Goal: Task Accomplishment & Management: Manage account settings

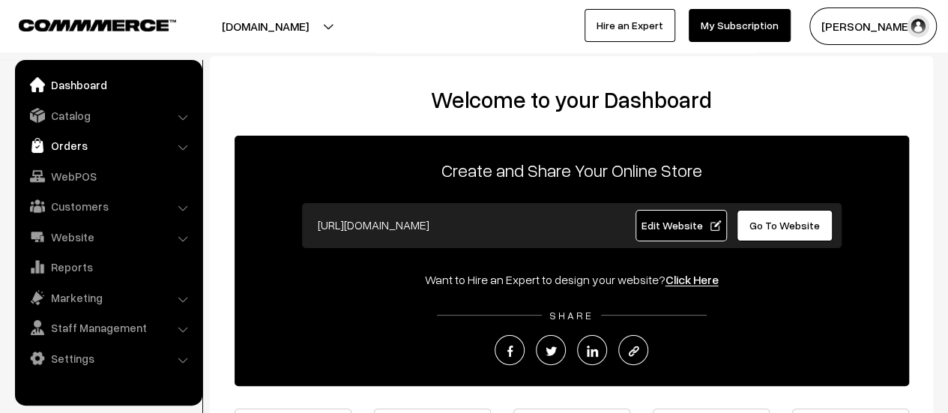
click at [71, 141] on link "Orders" at bounding box center [108, 145] width 178 height 27
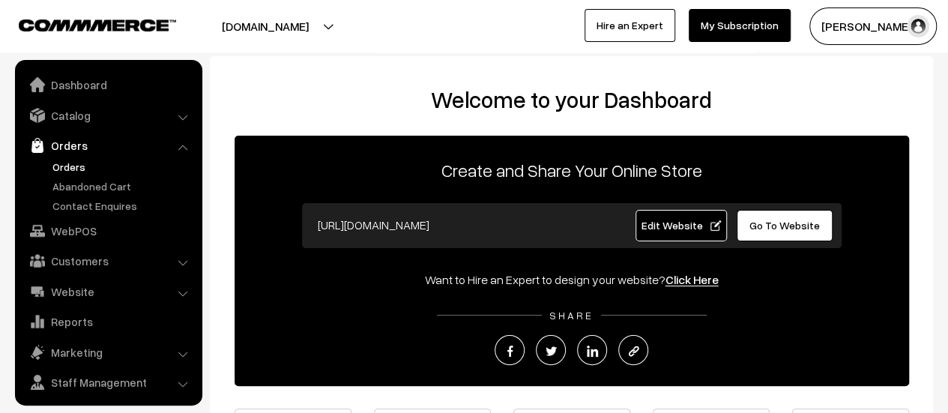
click at [70, 166] on link "Orders" at bounding box center [123, 167] width 148 height 16
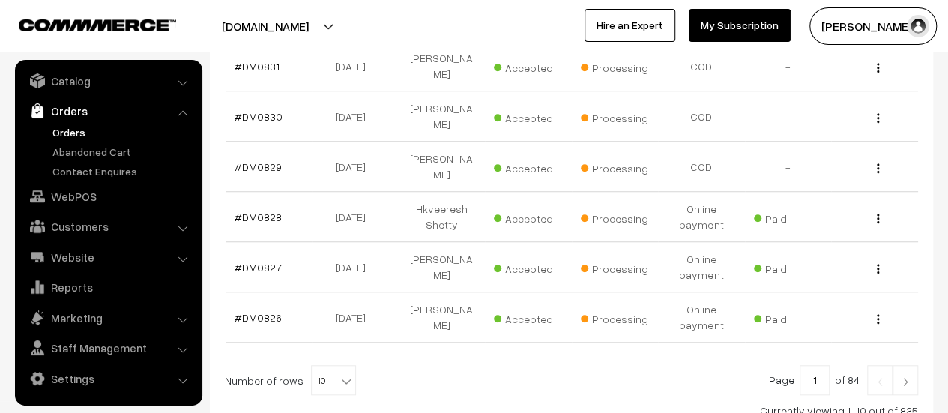
scroll to position [499, 0]
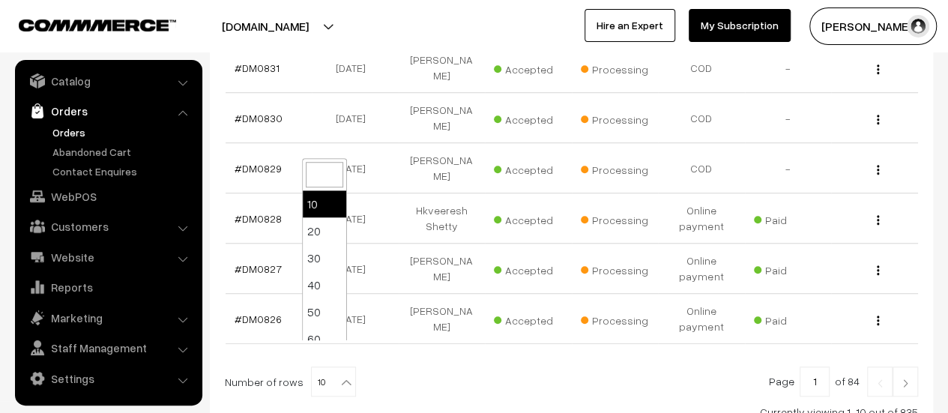
click at [343, 375] on b at bounding box center [346, 382] width 15 height 15
select select "20"
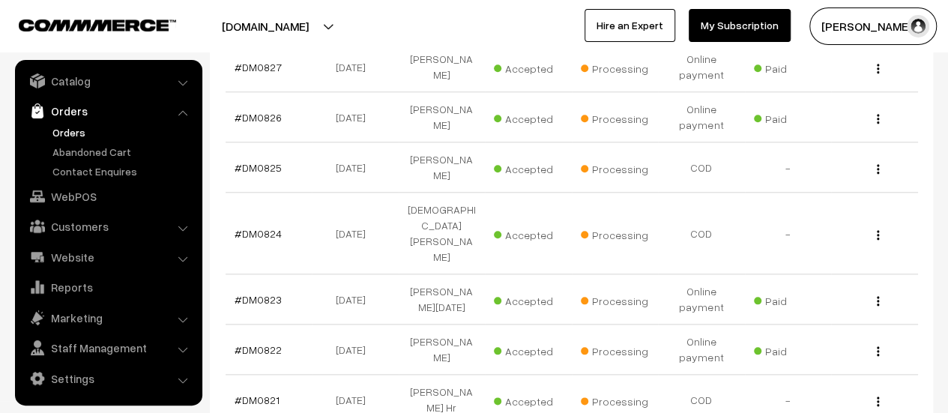
scroll to position [699, 0]
click at [259, 162] on link "#DM0825" at bounding box center [258, 168] width 47 height 13
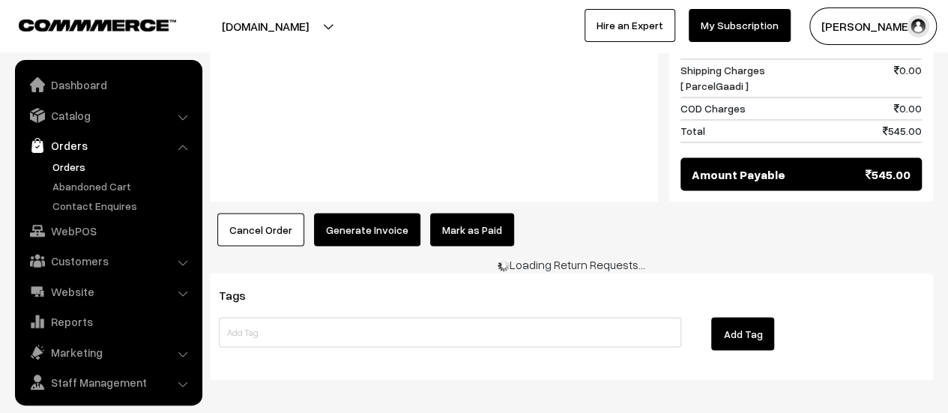
scroll to position [34, 0]
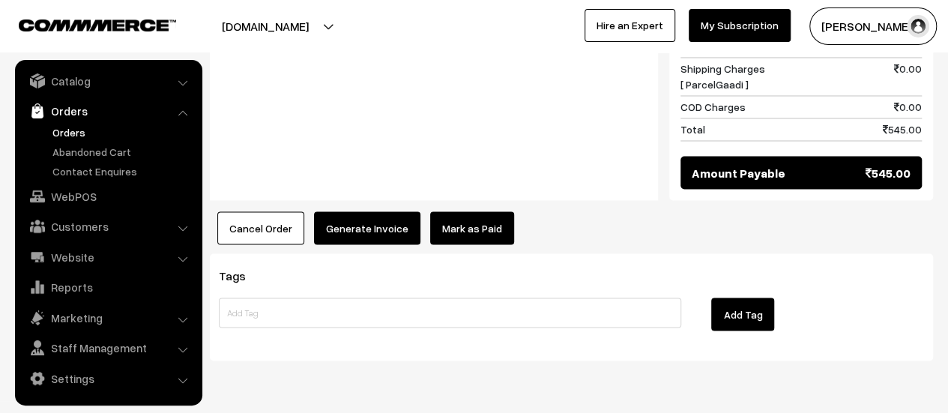
click at [376, 211] on button "Generate Invoice" at bounding box center [367, 227] width 106 height 33
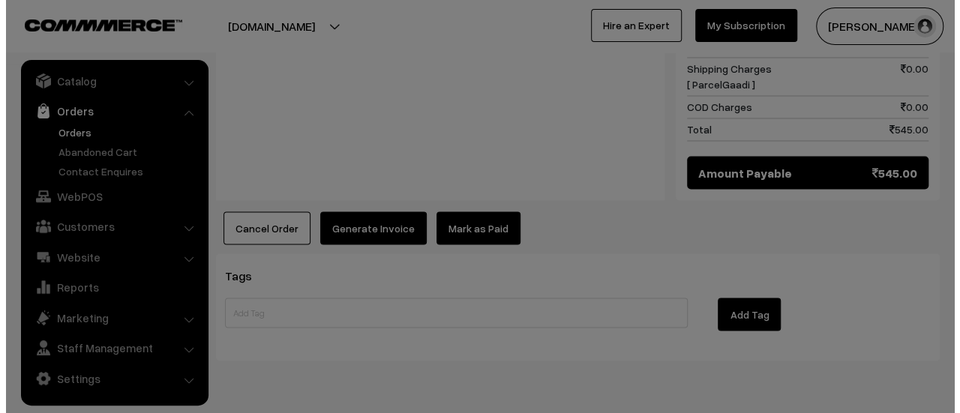
scroll to position [1253, 0]
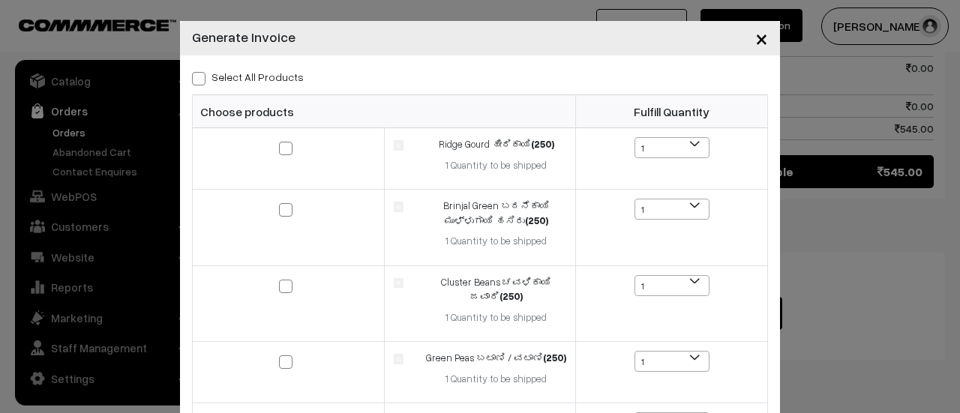
click at [193, 77] on span at bounding box center [198, 78] width 13 height 13
click at [193, 77] on input "Select All Products" at bounding box center [197, 76] width 10 height 10
checkbox input "true"
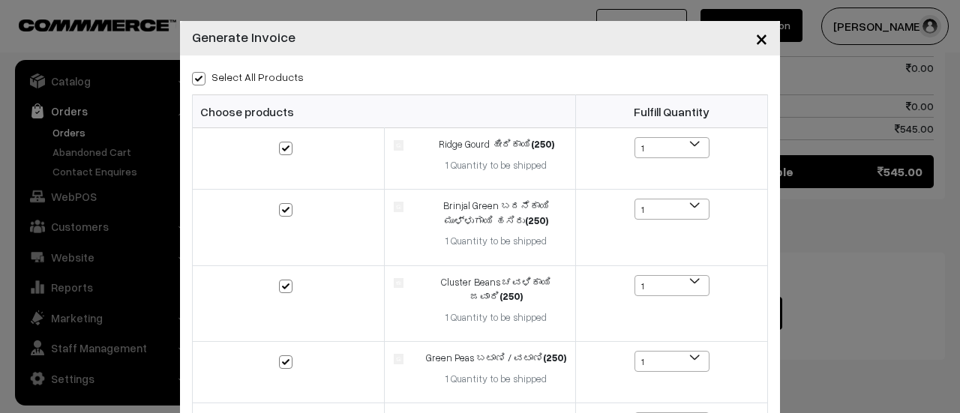
checkbox input "true"
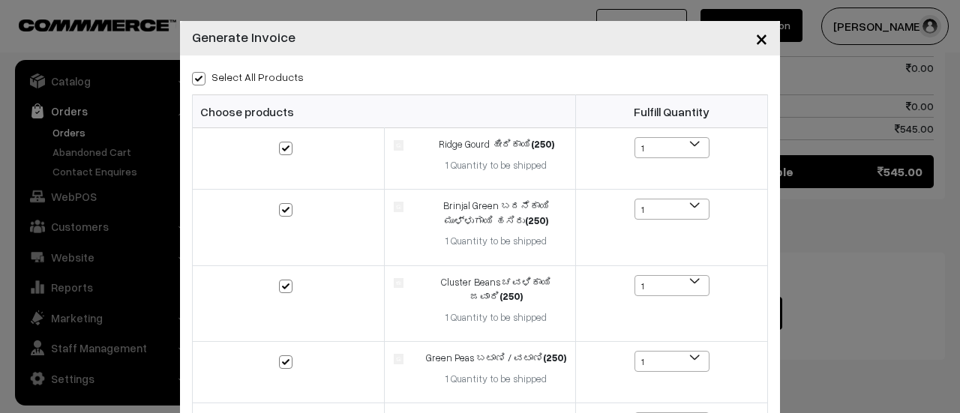
checkbox input "true"
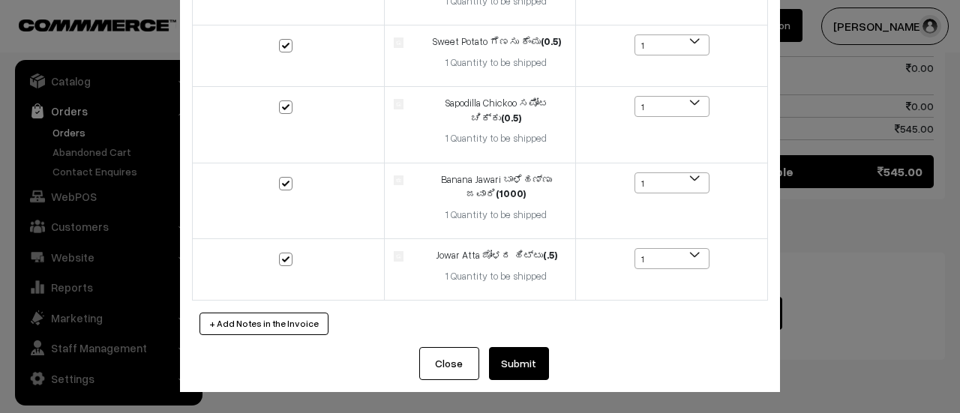
click at [524, 363] on button "Submit" at bounding box center [519, 363] width 60 height 33
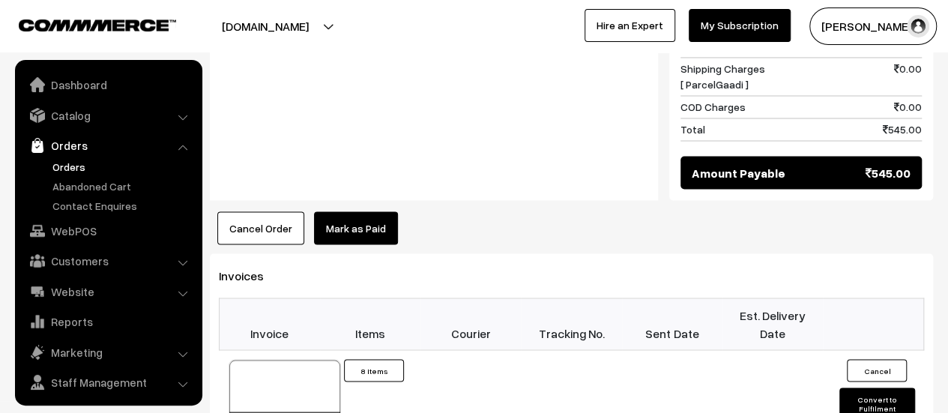
scroll to position [34, 0]
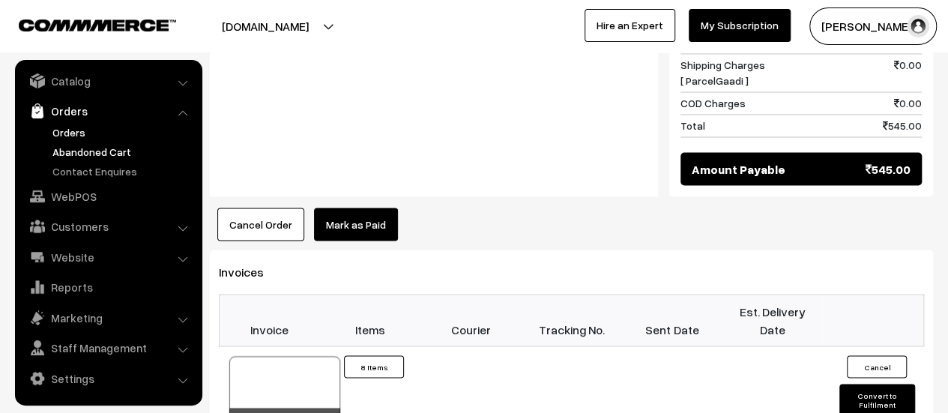
click at [84, 149] on link "Abandoned Cart" at bounding box center [123, 152] width 148 height 16
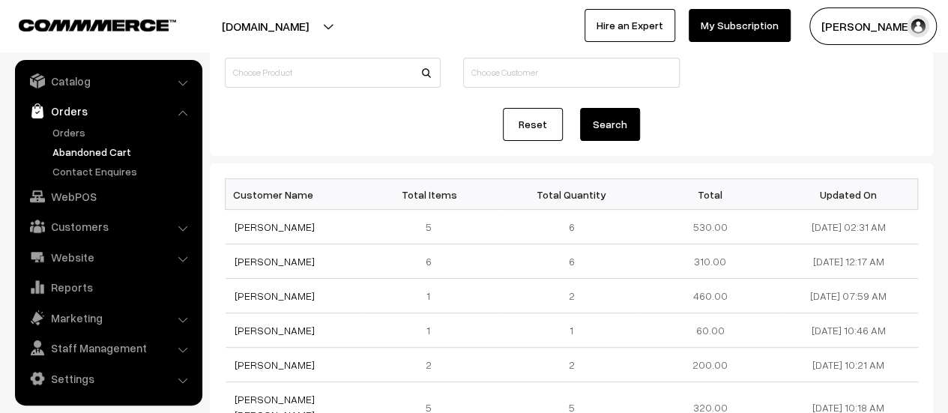
scroll to position [116, 0]
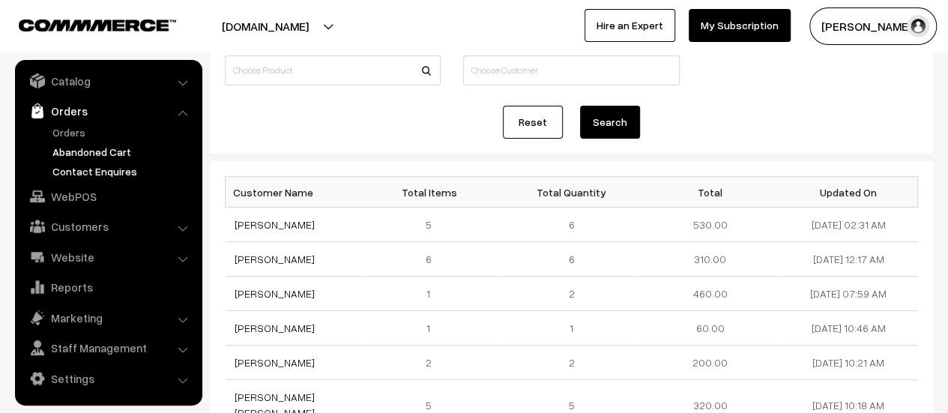
click at [96, 168] on link "Contact Enquires" at bounding box center [123, 171] width 148 height 16
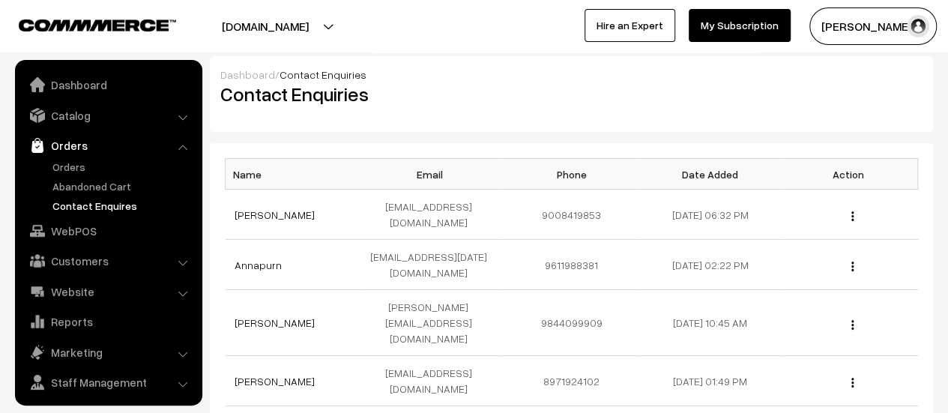
scroll to position [34, 0]
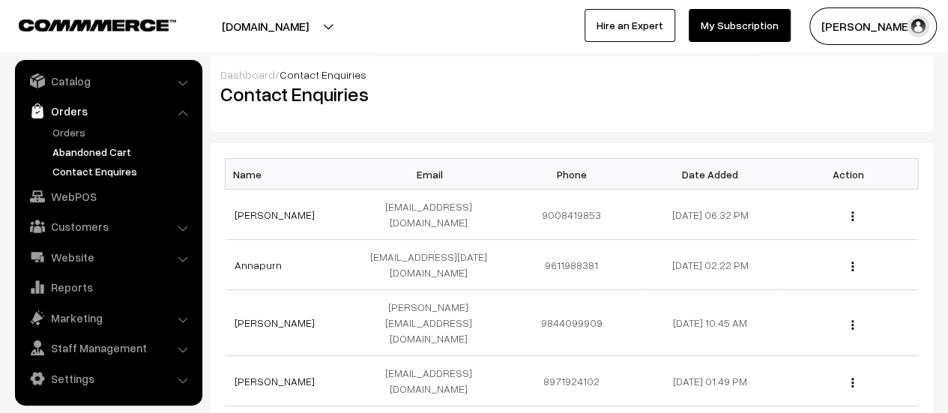
click at [88, 146] on link "Abandoned Cart" at bounding box center [123, 152] width 148 height 16
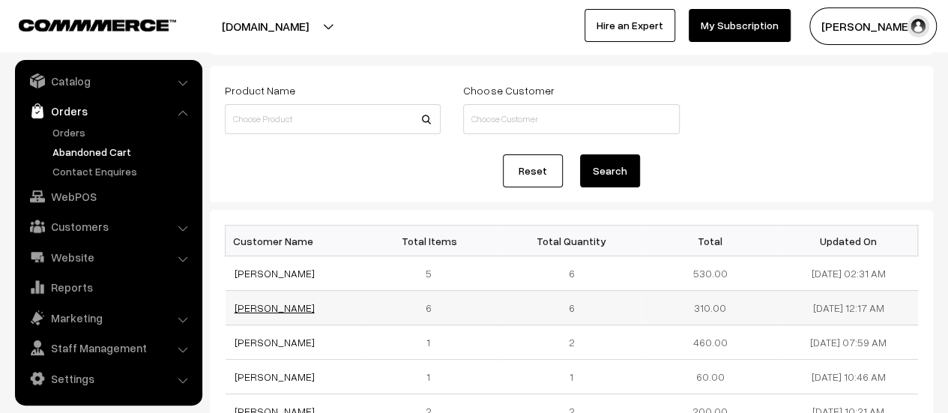
scroll to position [73, 0]
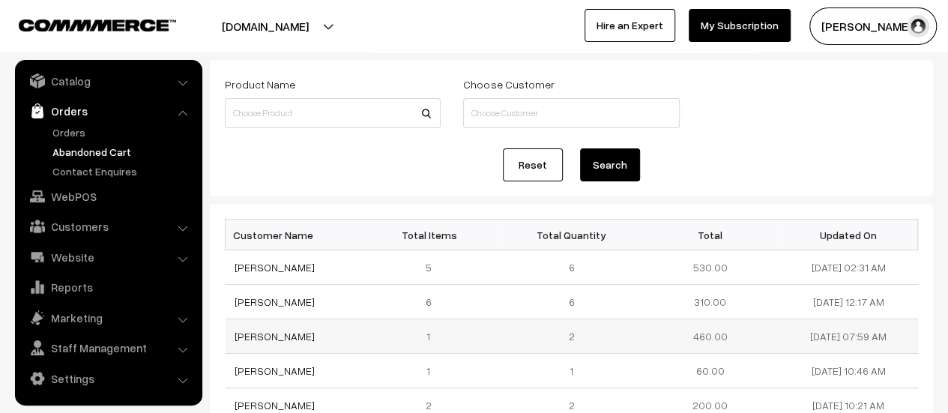
drag, startPoint x: 301, startPoint y: 337, endPoint x: 229, endPoint y: 339, distance: 71.2
click at [229, 339] on td "[PERSON_NAME]" at bounding box center [295, 336] width 139 height 34
copy link "[PERSON_NAME]"
drag, startPoint x: 296, startPoint y: 304, endPoint x: 229, endPoint y: 304, distance: 66.7
click at [229, 304] on td "[PERSON_NAME]" at bounding box center [295, 302] width 139 height 34
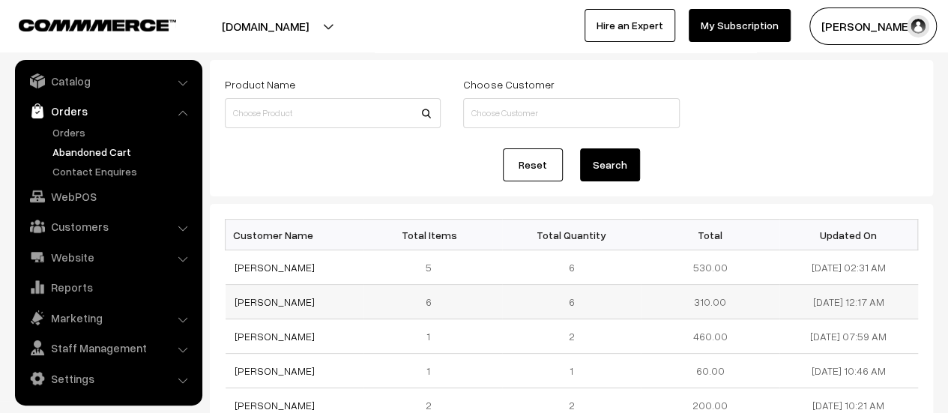
copy link "[PERSON_NAME]"
click at [250, 304] on link "[PERSON_NAME]" at bounding box center [275, 301] width 80 height 13
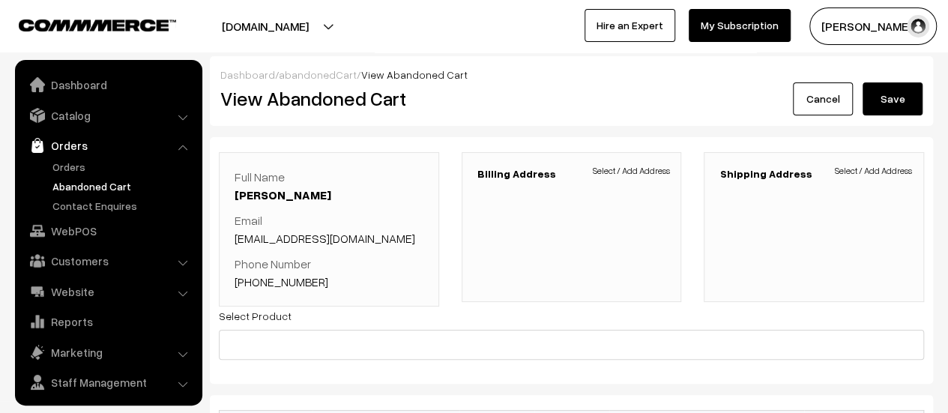
scroll to position [34, 0]
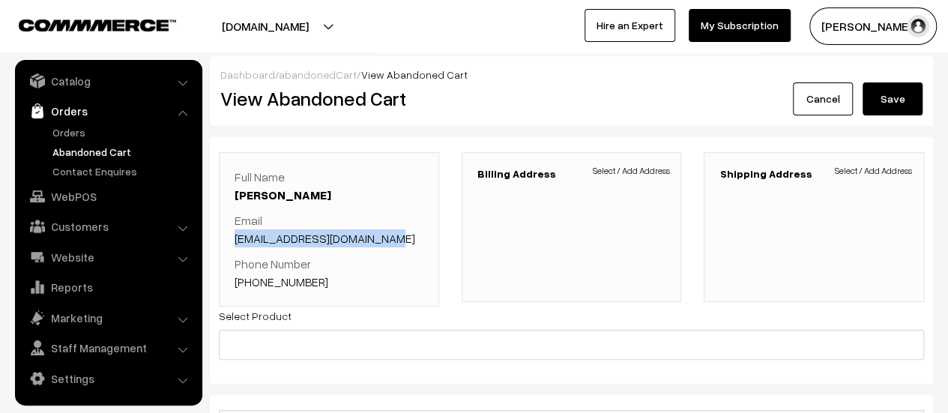
drag, startPoint x: 393, startPoint y: 241, endPoint x: 234, endPoint y: 244, distance: 159.0
click at [234, 244] on div "Full Name Anand Kumar Email budeepamalladkal@gmail.com Phone Number +91 8073184…" at bounding box center [329, 229] width 220 height 154
copy link "budeepamalladkal@gmail.com"
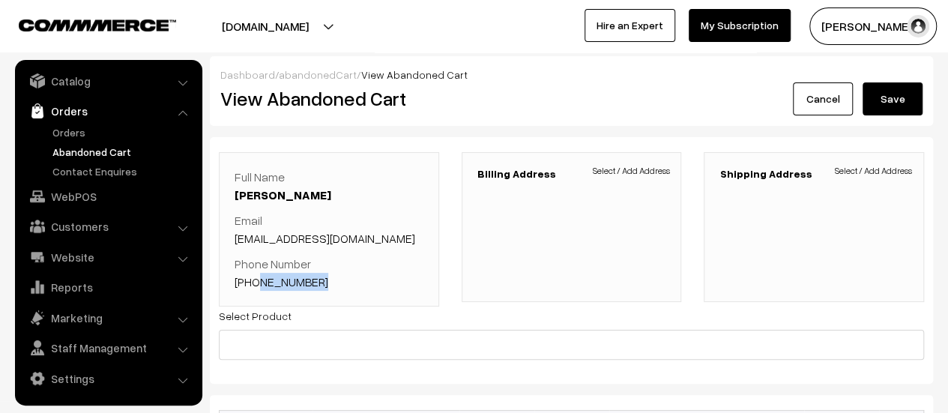
drag, startPoint x: 316, startPoint y: 280, endPoint x: 253, endPoint y: 275, distance: 63.1
click at [253, 275] on p "Phone Number +91 8073184331" at bounding box center [329, 273] width 189 height 36
copy link "8073184331"
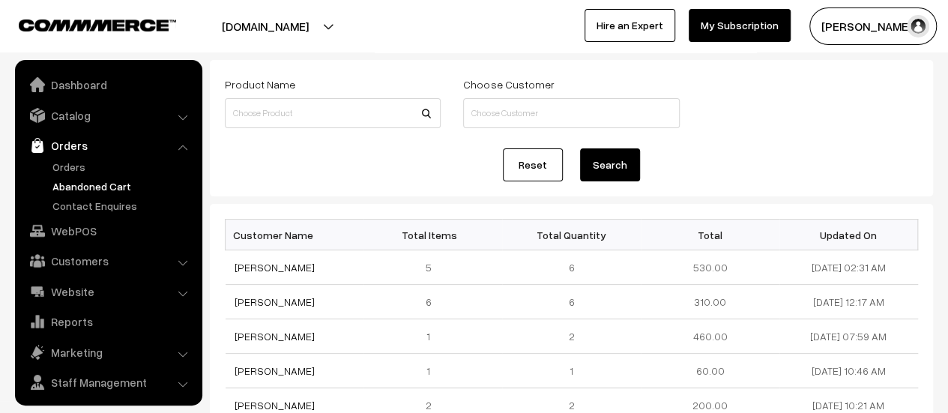
scroll to position [34, 0]
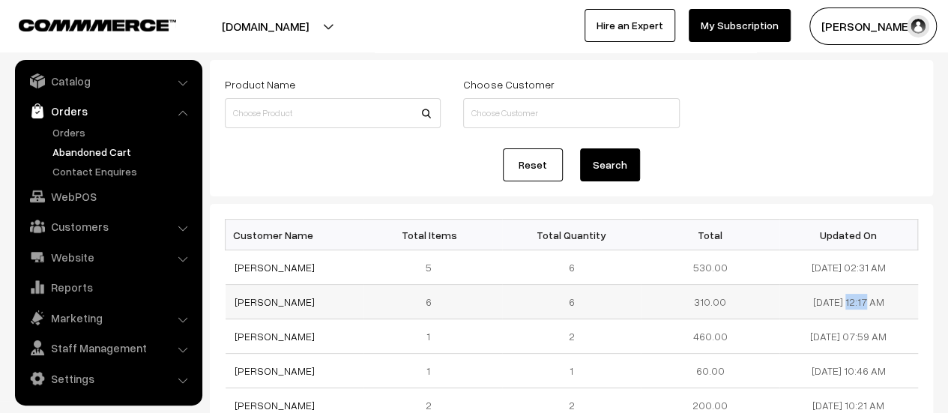
drag, startPoint x: 855, startPoint y: 301, endPoint x: 789, endPoint y: 305, distance: 65.4
click at [789, 305] on td "[DATE] 12:17 AM" at bounding box center [849, 302] width 139 height 34
copy td "[DATE]"
drag, startPoint x: 283, startPoint y: 265, endPoint x: 232, endPoint y: 269, distance: 51.9
click at [232, 269] on td "[PERSON_NAME]" at bounding box center [295, 267] width 139 height 34
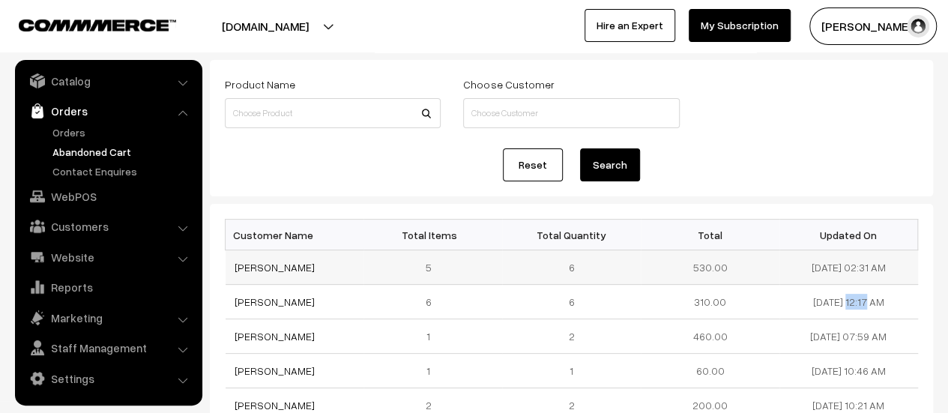
copy link "[PERSON_NAME]"
click at [245, 265] on link "[PERSON_NAME]" at bounding box center [275, 267] width 80 height 13
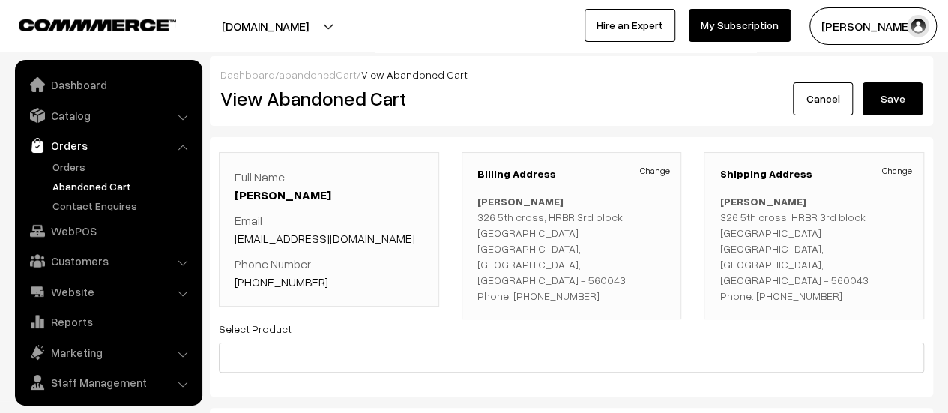
scroll to position [34, 0]
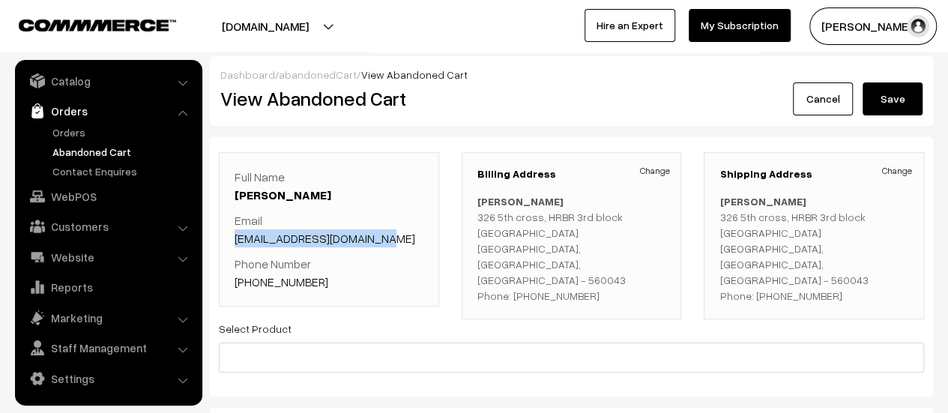
drag, startPoint x: 381, startPoint y: 235, endPoint x: 226, endPoint y: 239, distance: 154.5
click at [226, 239] on div "Full Name [PERSON_NAME] Email [EMAIL_ADDRESS][DOMAIN_NAME] Phone Number [PHONE_…" at bounding box center [329, 229] width 220 height 154
copy link "[EMAIL_ADDRESS][DOMAIN_NAME]"
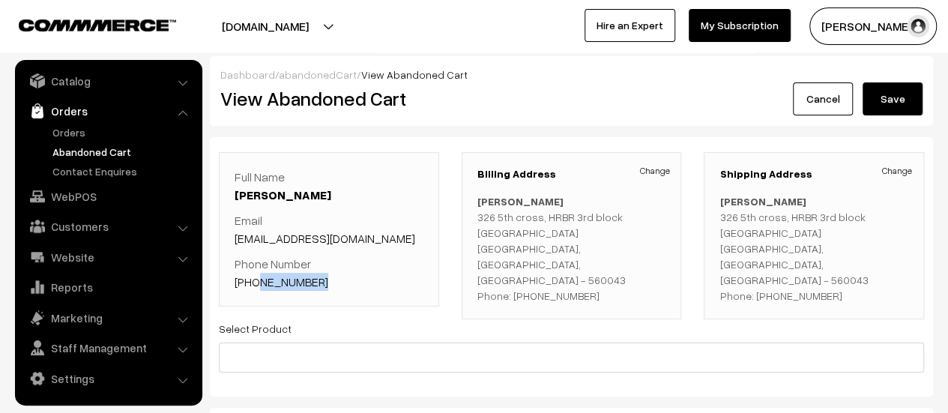
drag, startPoint x: 321, startPoint y: 276, endPoint x: 256, endPoint y: 274, distance: 64.5
click at [256, 274] on p "Phone Number [PHONE_NUMBER]" at bounding box center [329, 273] width 189 height 36
copy link "8970764824"
